Goal: Task Accomplishment & Management: Manage account settings

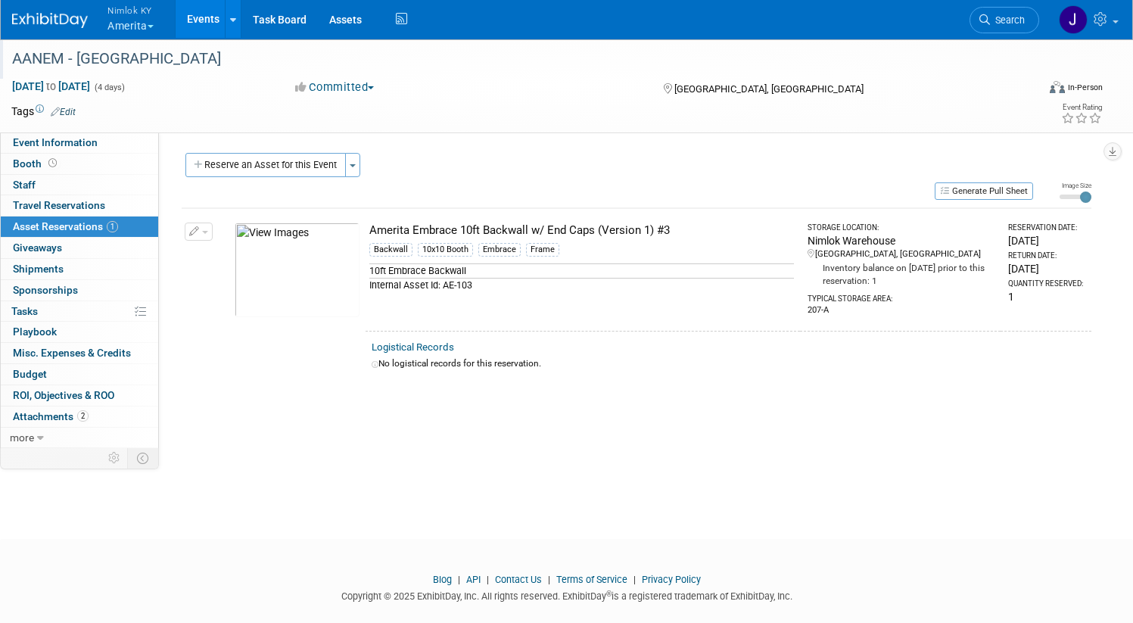
click at [236, 47] on div "AANEM - [GEOGRAPHIC_DATA]" at bounding box center [508, 58] width 1003 height 27
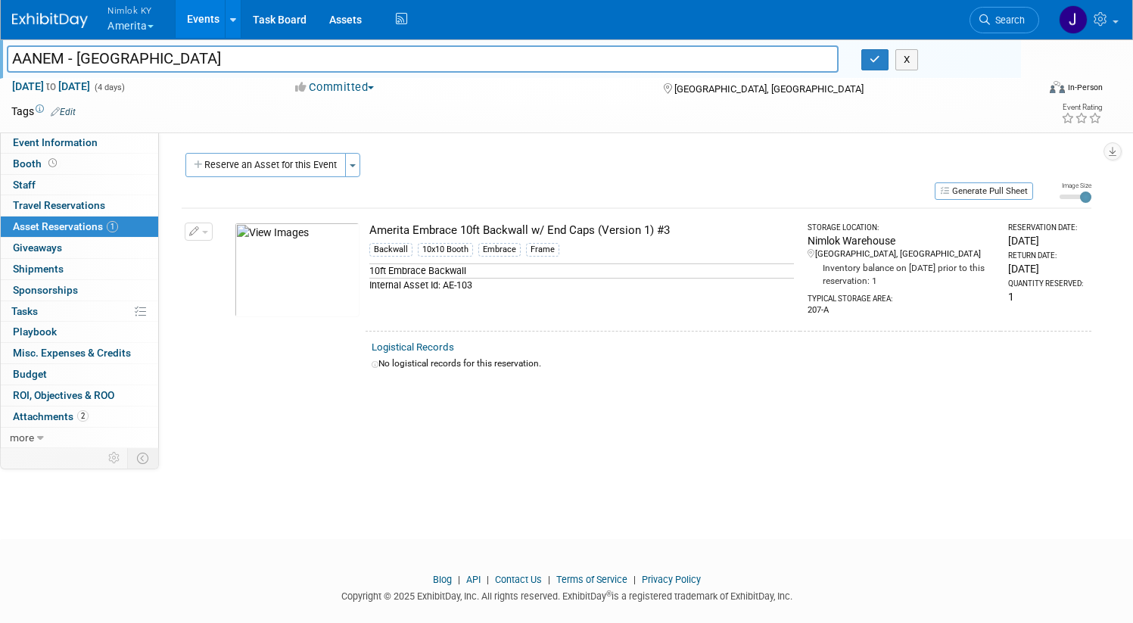
drag, startPoint x: 223, startPoint y: 60, endPoint x: 50, endPoint y: 55, distance: 172.6
click at [50, 55] on div "AANEM - San Francisco" at bounding box center [422, 60] width 855 height 23
click at [861, 61] on button "button" at bounding box center [874, 59] width 27 height 21
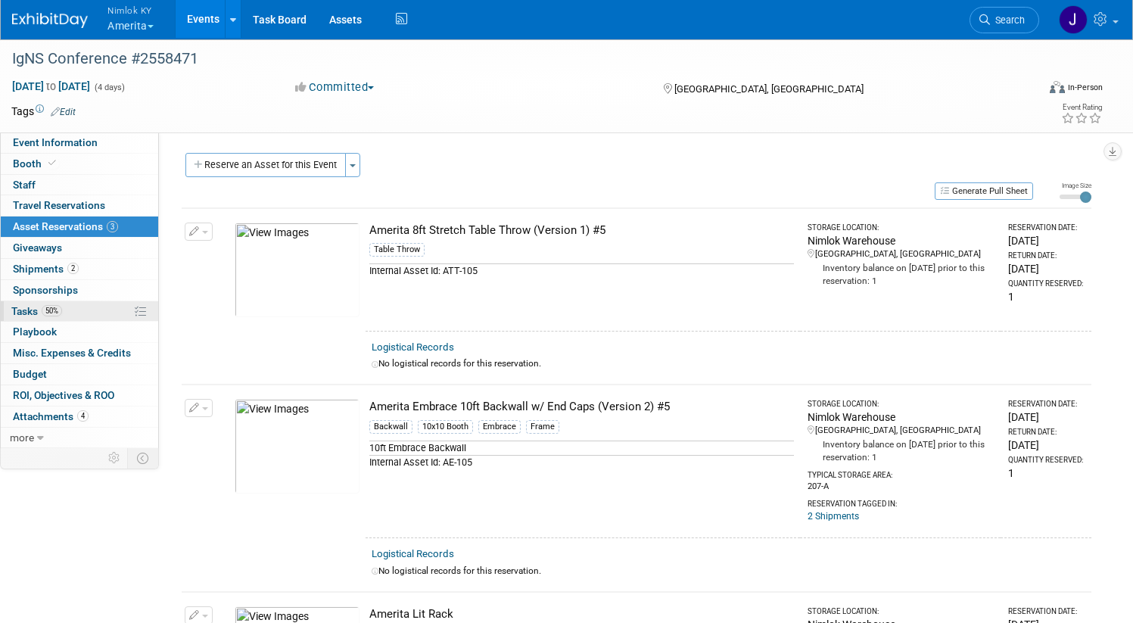
click at [126, 311] on link "50% Tasks 50%" at bounding box center [79, 311] width 157 height 20
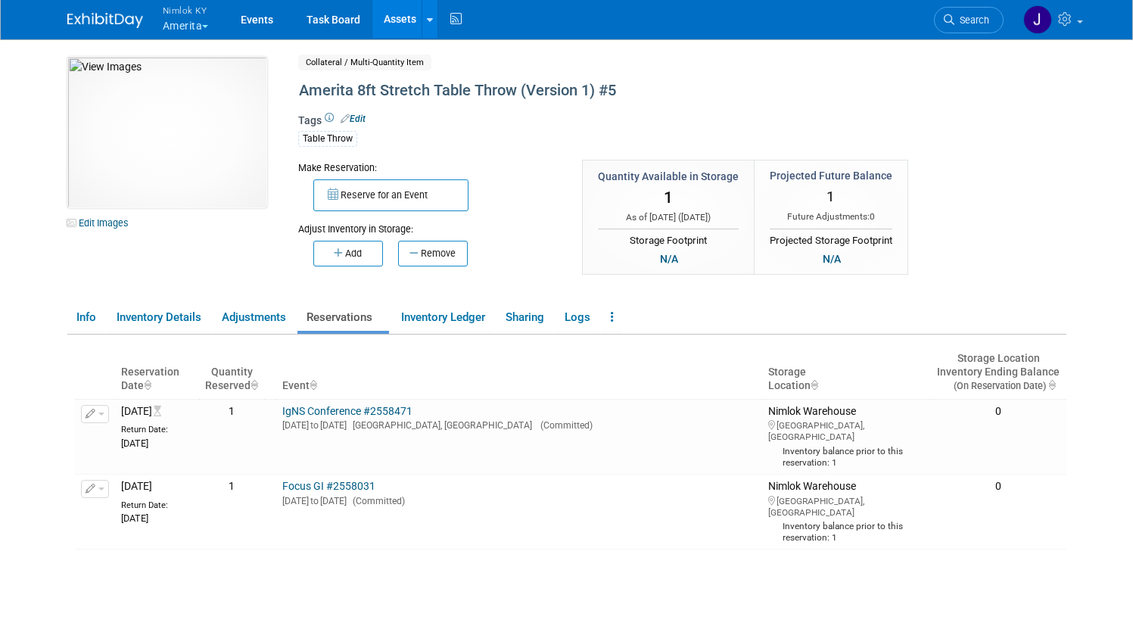
click at [389, 16] on link "Assets" at bounding box center [399, 19] width 55 height 38
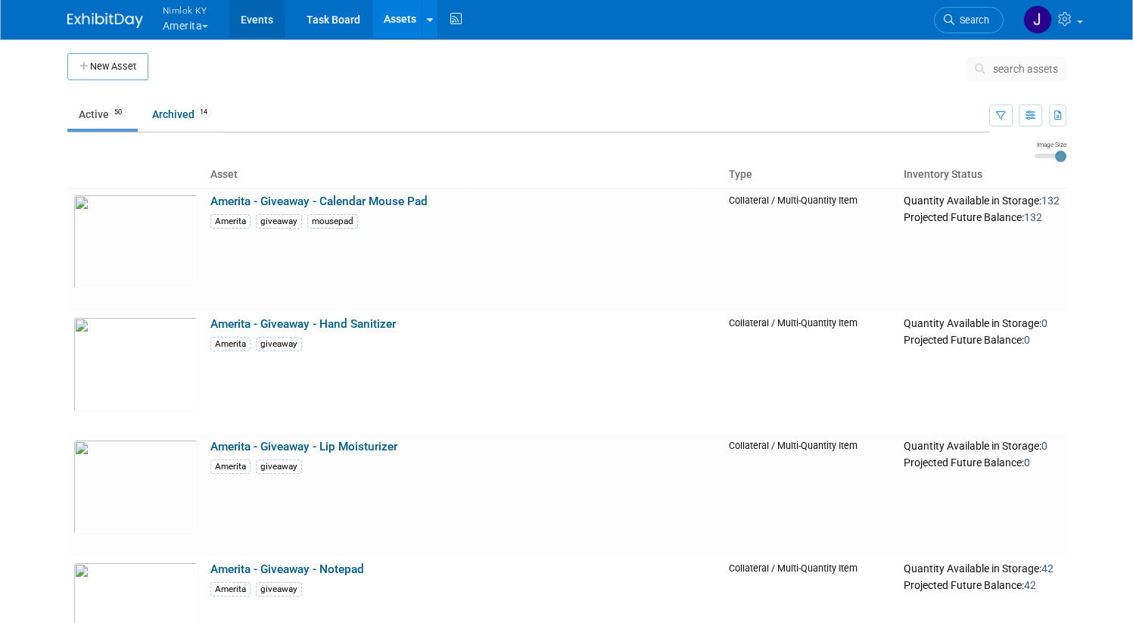
click at [254, 11] on link "Events" at bounding box center [256, 19] width 55 height 38
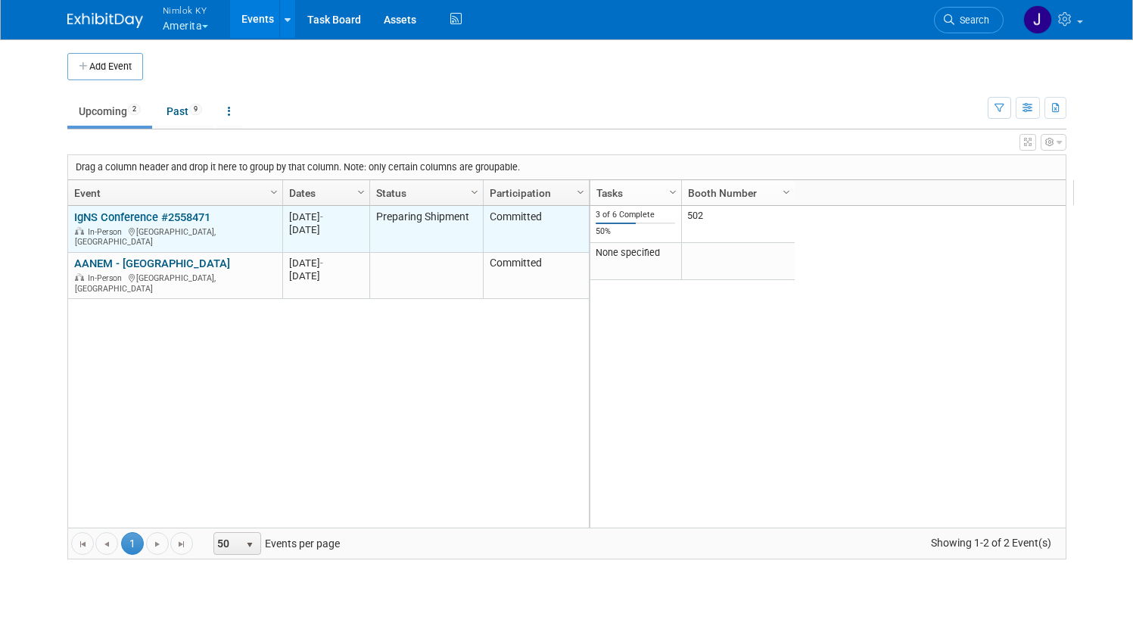
click at [188, 210] on link "IgNS Conference #2558471" at bounding box center [142, 217] width 136 height 14
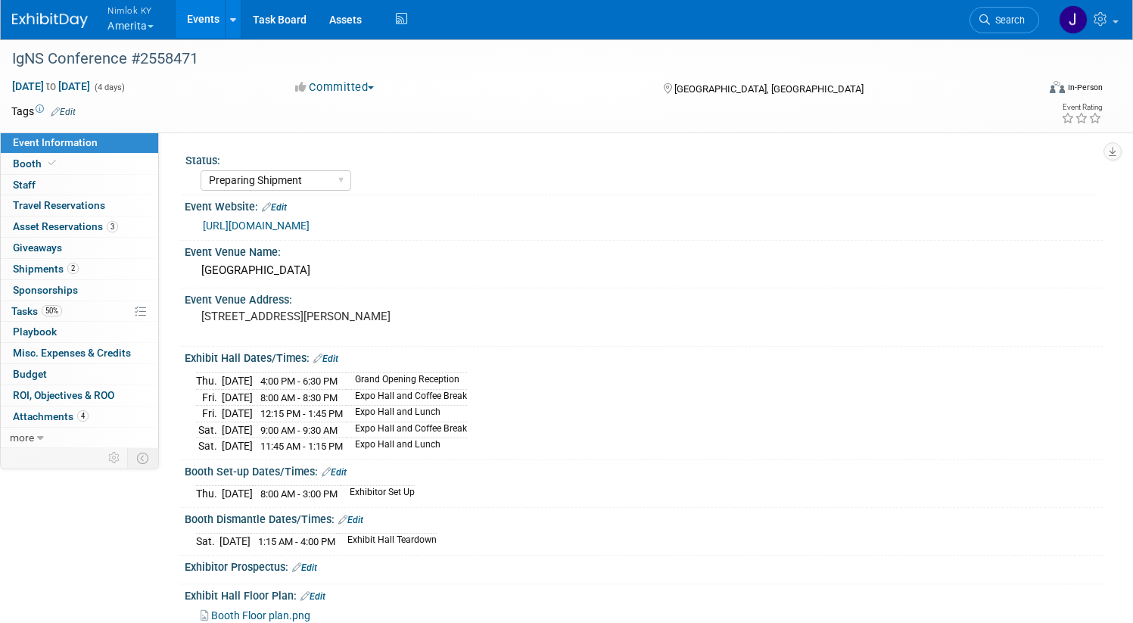
select select "Preparing Shipment"
click at [101, 436] on link "more" at bounding box center [79, 438] width 157 height 20
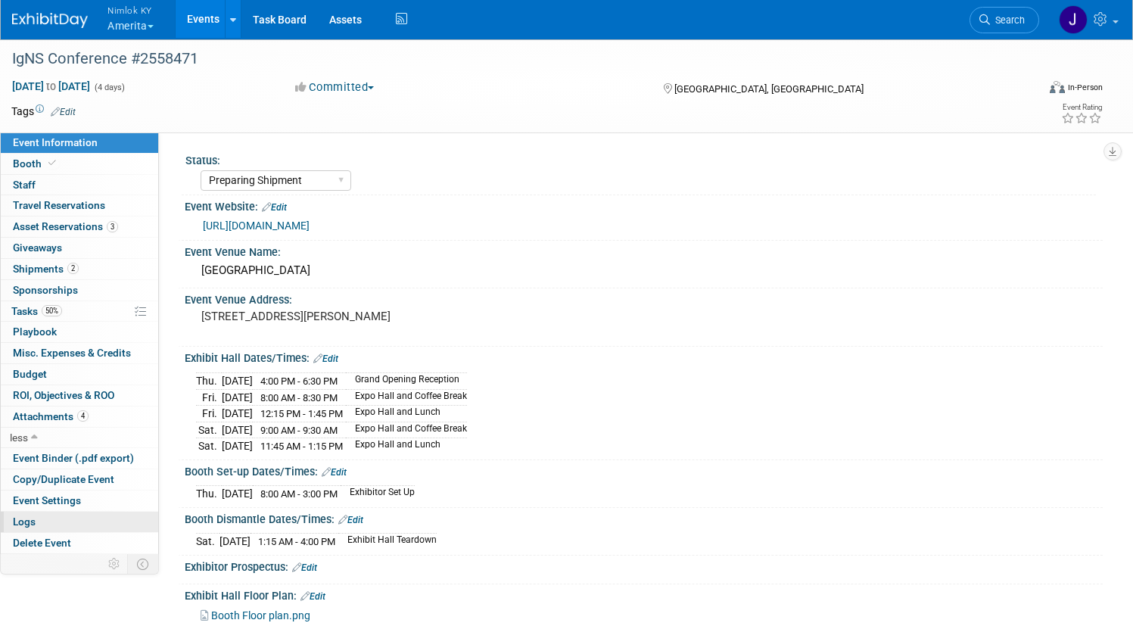
click at [107, 522] on link "Logs" at bounding box center [79, 522] width 157 height 20
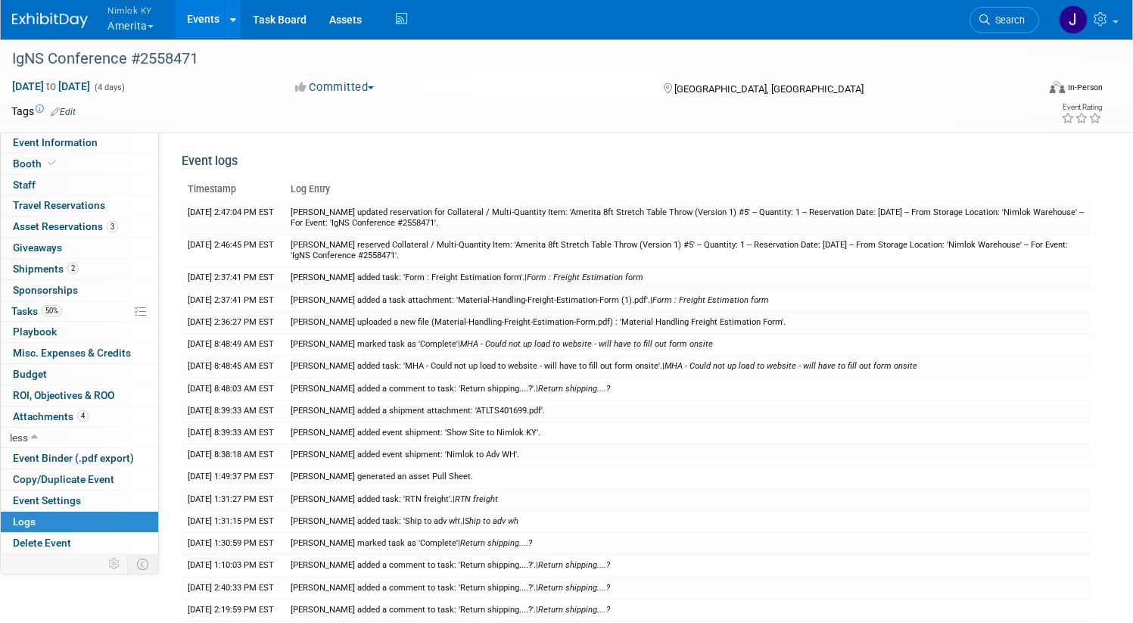
click at [173, 30] on button "Nimlok KY Amerita" at bounding box center [139, 19] width 67 height 39
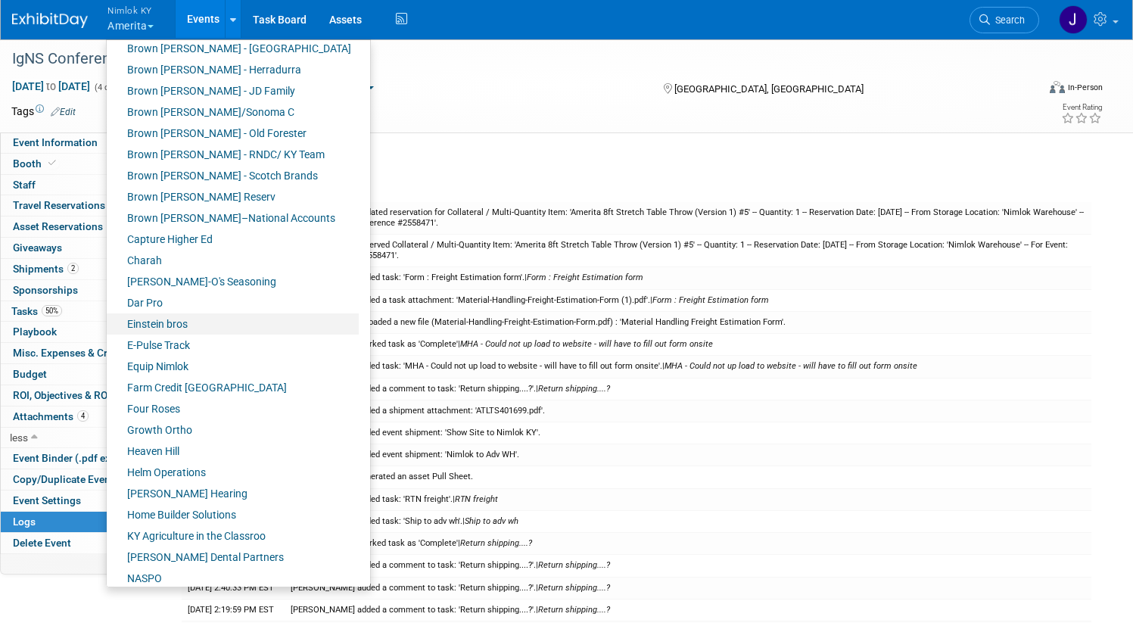
scroll to position [158, 0]
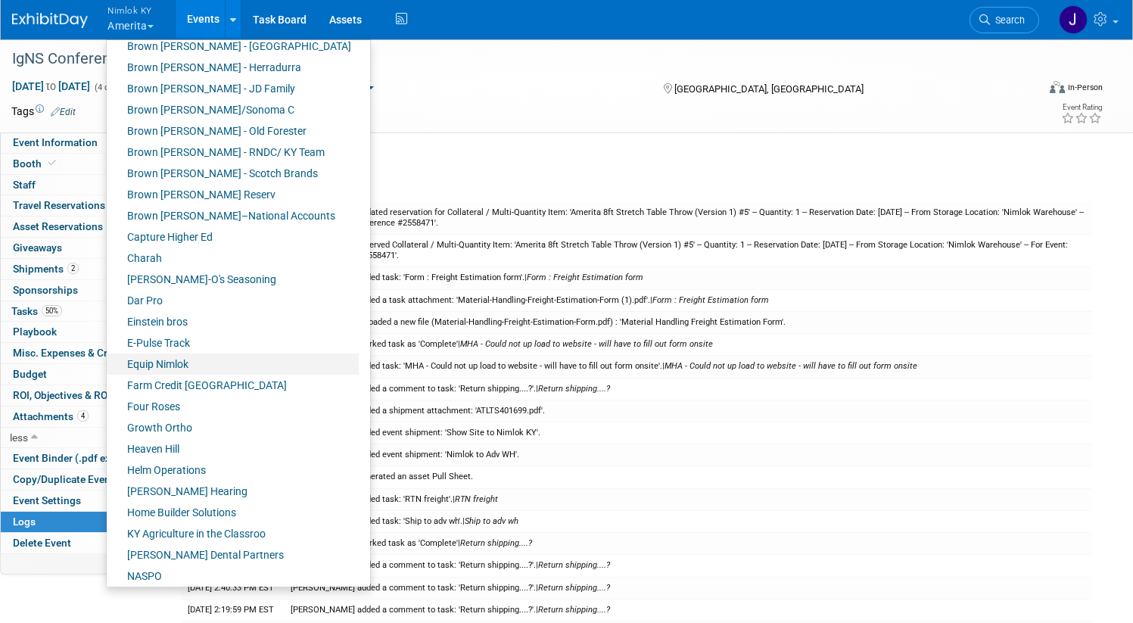
click at [235, 372] on link "Equip Nimlok" at bounding box center [233, 363] width 252 height 21
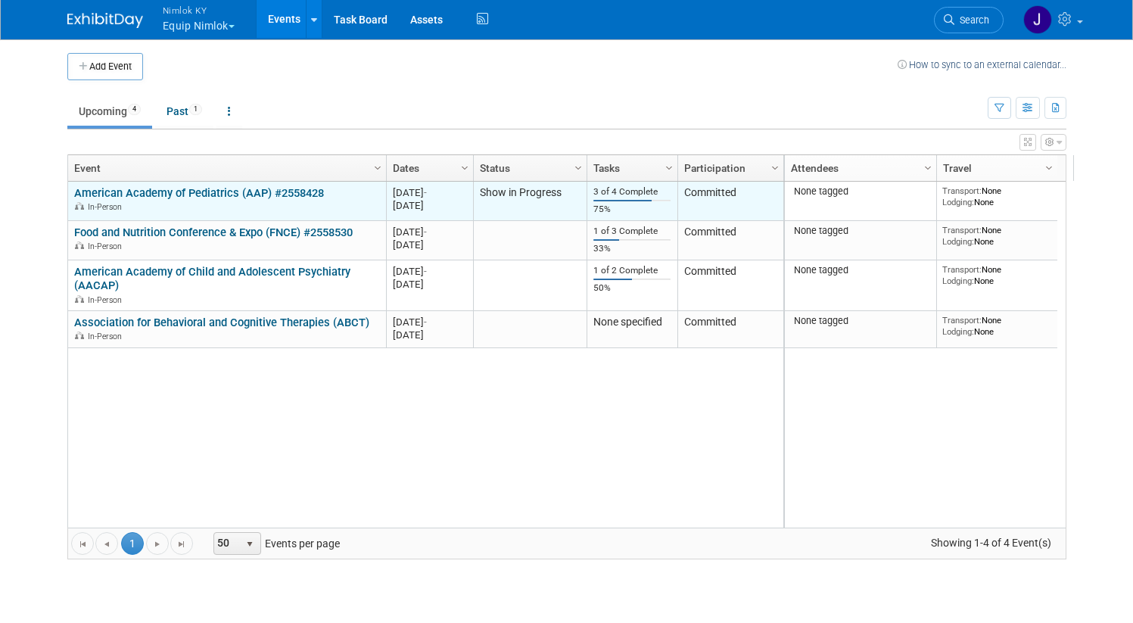
click at [243, 196] on link "American Academy of Pediatrics (AAP) #2558428" at bounding box center [199, 193] width 250 height 14
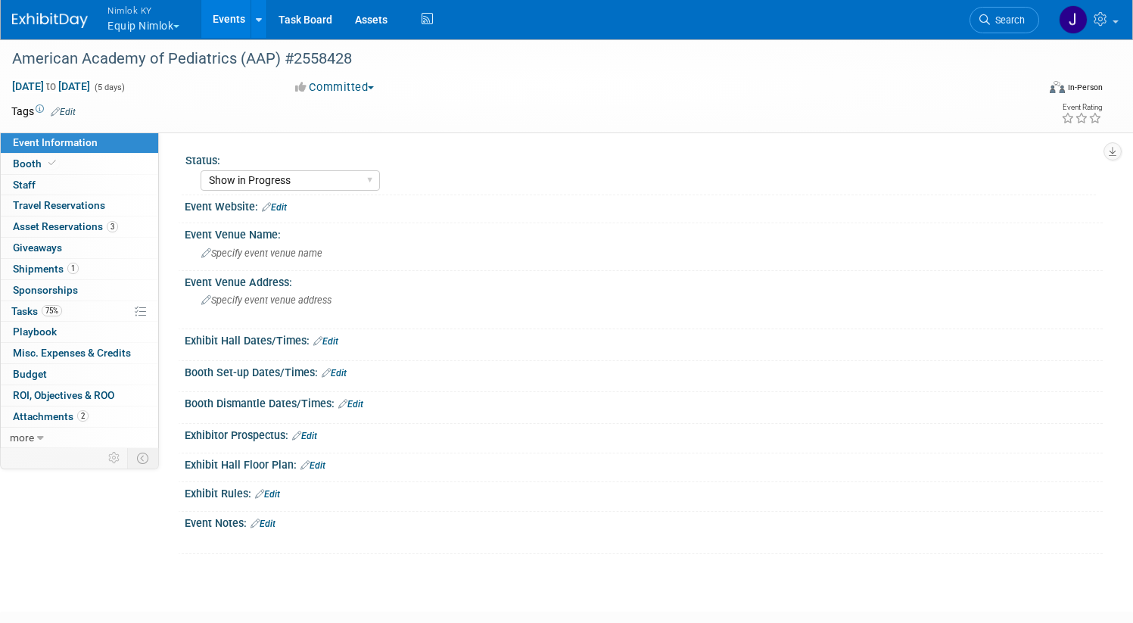
select select "Show in Progress"
click at [263, 64] on div "American Academy of Pediatrics (AAP) #2558428" at bounding box center [508, 58] width 1003 height 27
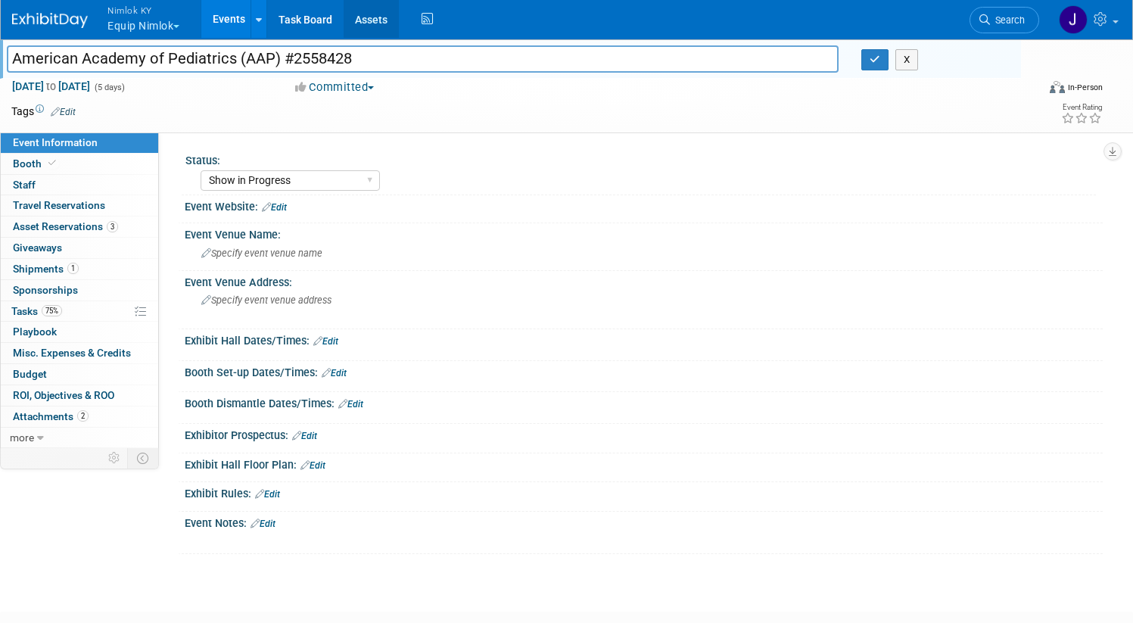
click at [399, 13] on link "Assets" at bounding box center [371, 19] width 55 height 38
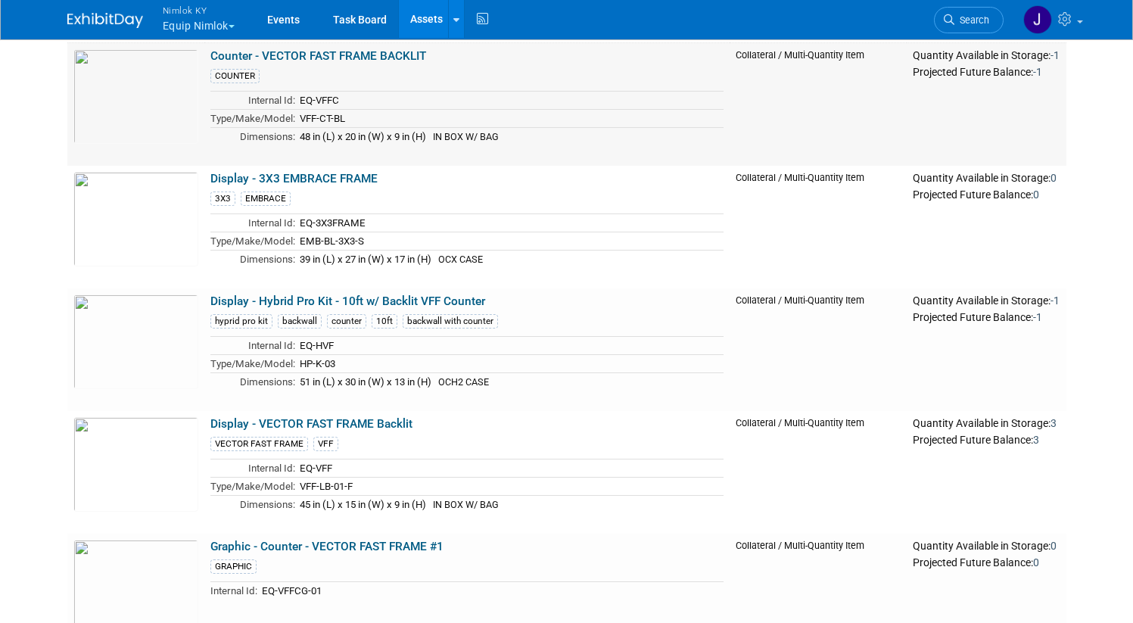
scroll to position [146, 0]
click at [445, 304] on link "Display - Hybrid Pro Kit - 10ft w/ Backlit VFF Counter" at bounding box center [347, 301] width 275 height 14
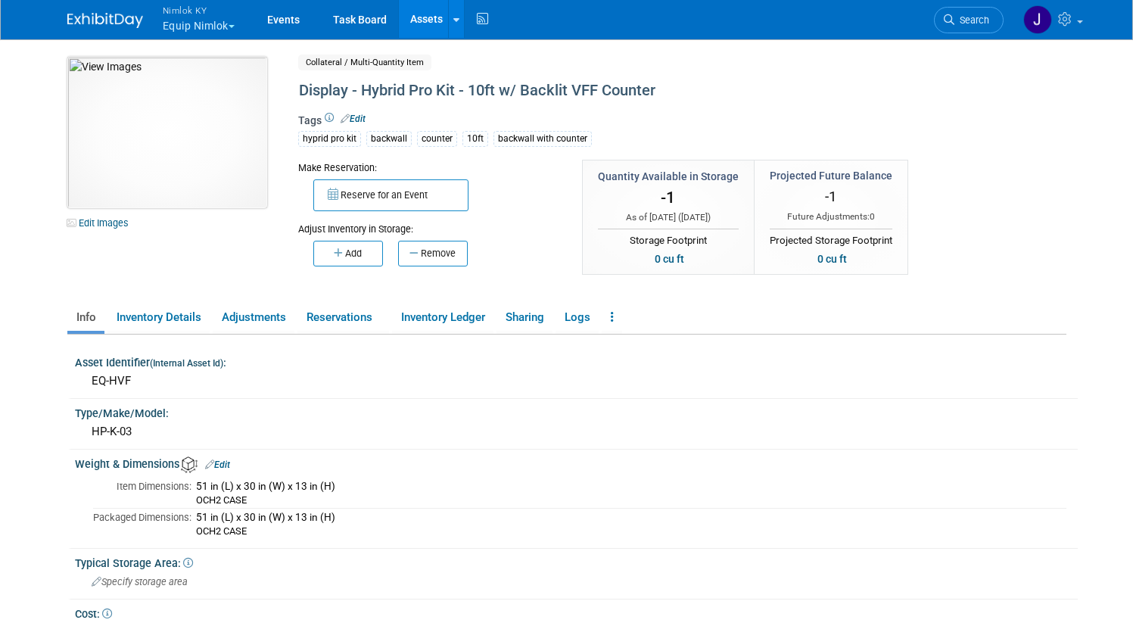
click at [132, 152] on img at bounding box center [167, 132] width 200 height 151
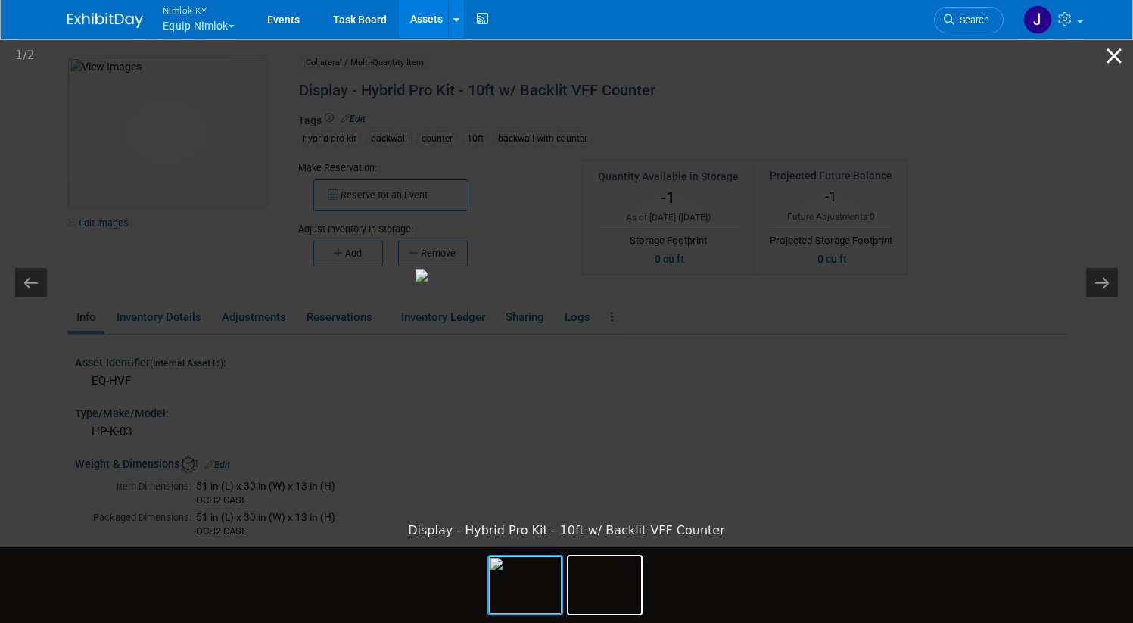
click at [1129, 54] on button "Close gallery" at bounding box center [1114, 56] width 38 height 36
